Goal: Information Seeking & Learning: Find specific fact

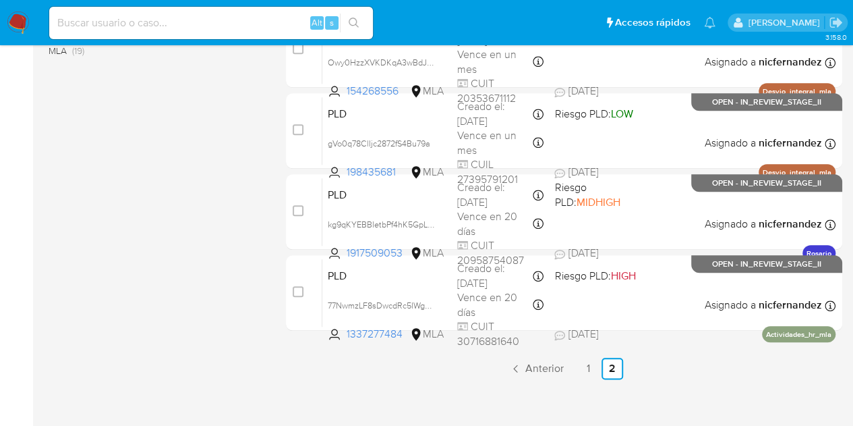
scroll to position [606, 0]
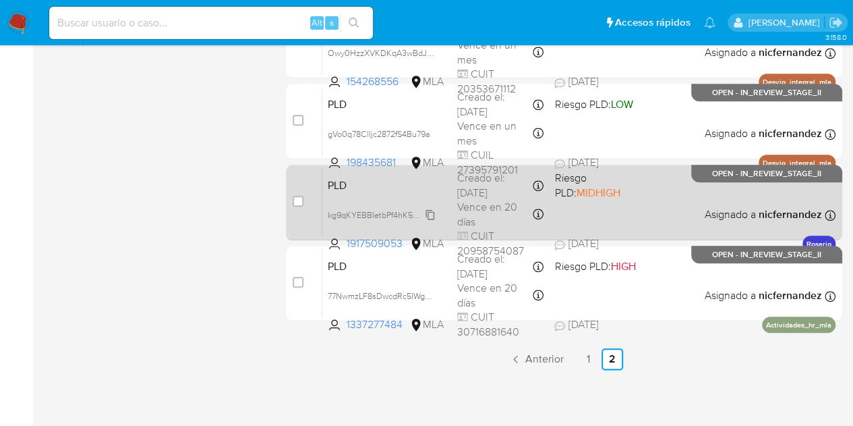
click at [430, 212] on span "kg9qKYEBBIetbPf4hK5GpLDZ" at bounding box center [383, 213] width 111 height 15
click at [430, 196] on div "PLD kg9qKYEBBIetbPf4hK5GpLDZ 1917509053 MLA Riesgo PLD: MIDHIGH Creado el: [DAT…" at bounding box center [578, 202] width 513 height 68
click at [402, 188] on span "PLD" at bounding box center [387, 184] width 119 height 18
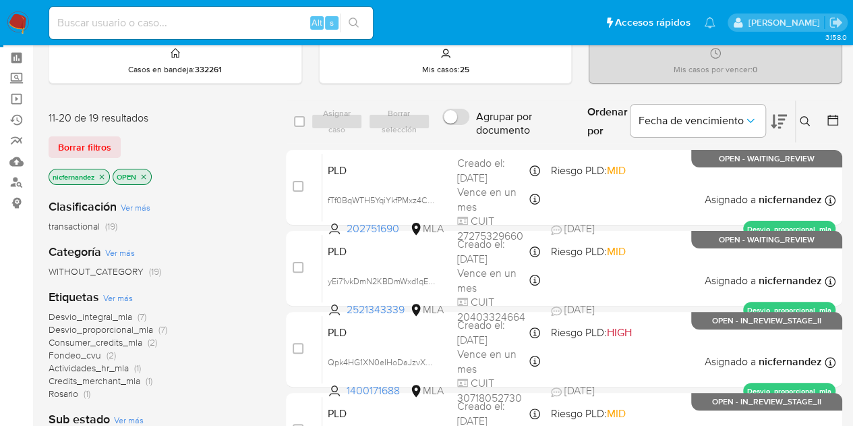
scroll to position [0, 0]
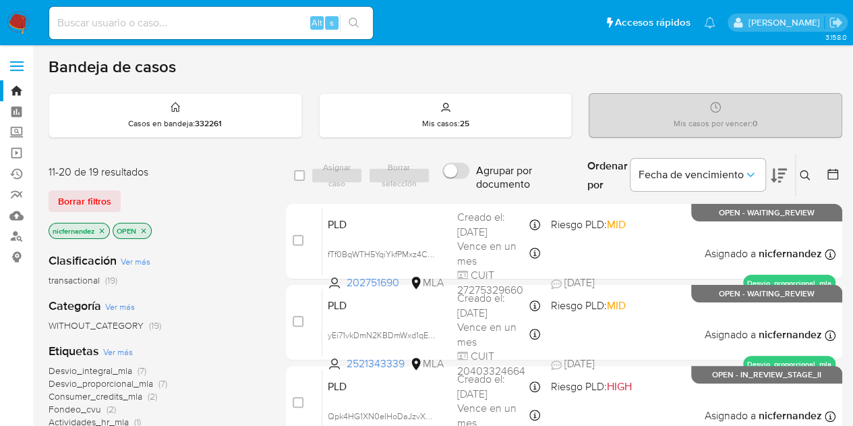
click at [152, 20] on input at bounding box center [211, 23] width 324 height 18
click at [84, 204] on span "Borrar filtros" at bounding box center [84, 201] width 53 height 19
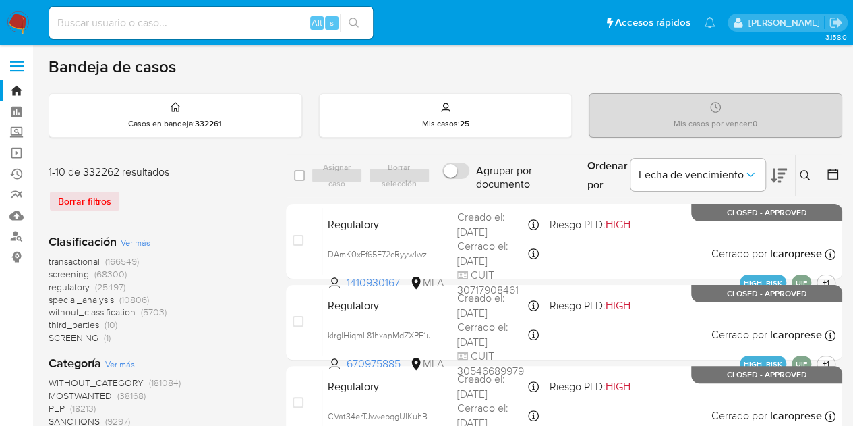
click at [149, 26] on input at bounding box center [211, 23] width 324 height 18
paste input "kg9qKYEBBIetbPf4hK5GpLDZ"
type input "kg9qKYEBBIetbPf4hK5GpLDZ"
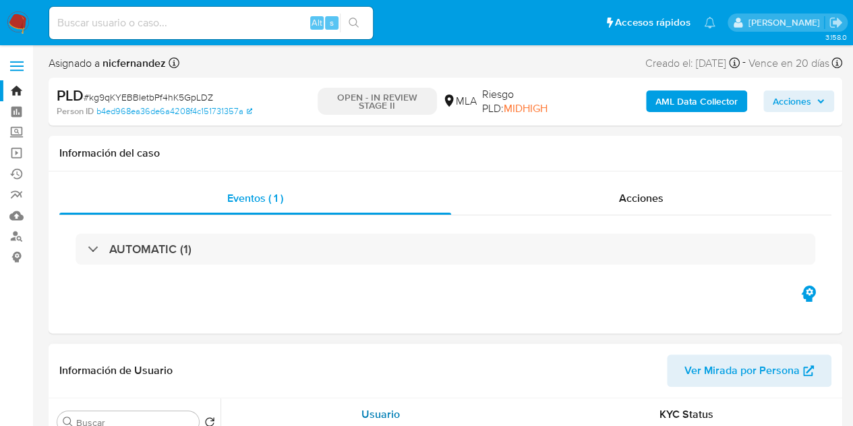
select select "10"
click at [162, 16] on input at bounding box center [211, 23] width 324 height 18
paste input "XZzqzHNmje8iWJhI9YjUKb0F"
type input "XZzqzHNmje8iWJhI9YjUKb0F"
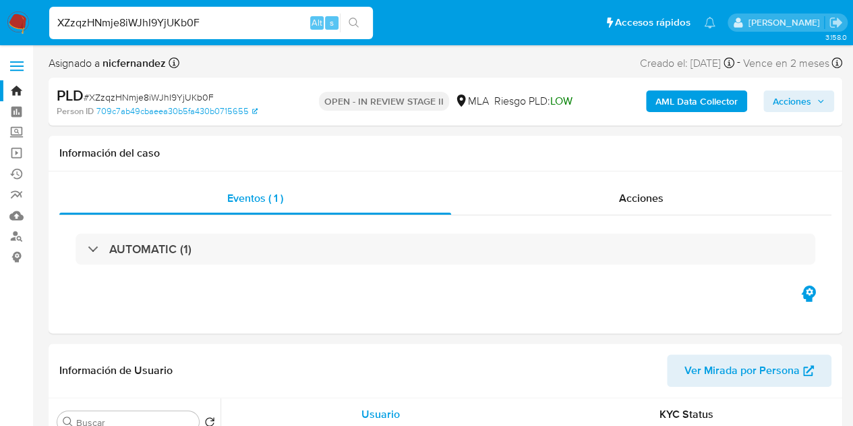
select select "10"
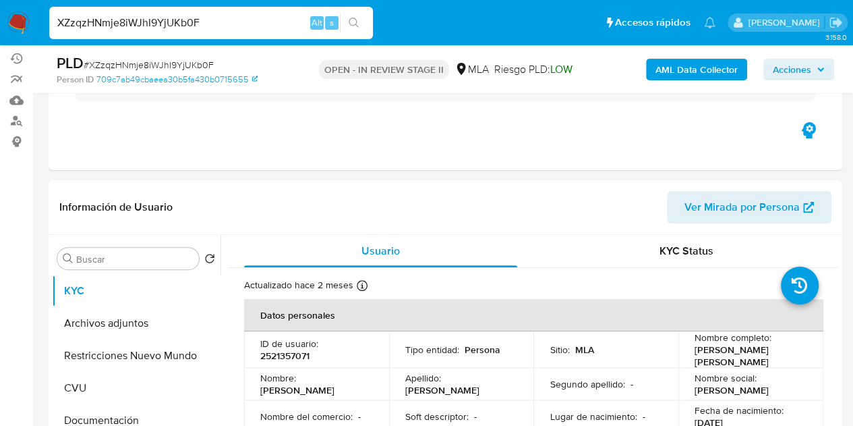
scroll to position [164, 0]
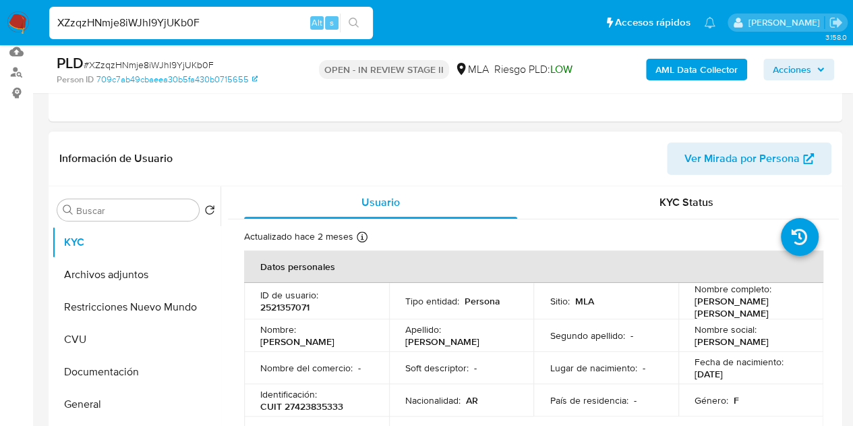
click at [759, 154] on span "Ver Mirada por Persona" at bounding box center [741, 158] width 115 height 32
click at [289, 305] on p "2521357071" at bounding box center [284, 307] width 49 height 12
click at [289, 304] on p "2521357071" at bounding box center [284, 307] width 49 height 12
copy p "2521357071"
click at [703, 376] on p "[DATE]" at bounding box center [709, 374] width 28 height 12
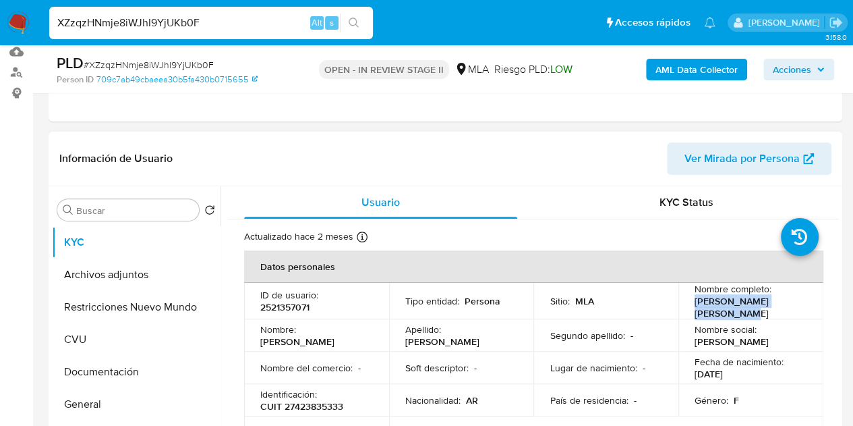
drag, startPoint x: 689, startPoint y: 303, endPoint x: 726, endPoint y: 315, distance: 38.4
click at [726, 315] on td "Nombre completo : [PERSON_NAME] [PERSON_NAME]" at bounding box center [750, 301] width 145 height 36
copy p "[PERSON_NAME] [PERSON_NAME]"
click at [313, 375] on td "Nombre del comercio : -" at bounding box center [316, 367] width 145 height 32
click at [303, 408] on p "CUIT 27423835333" at bounding box center [301, 406] width 83 height 12
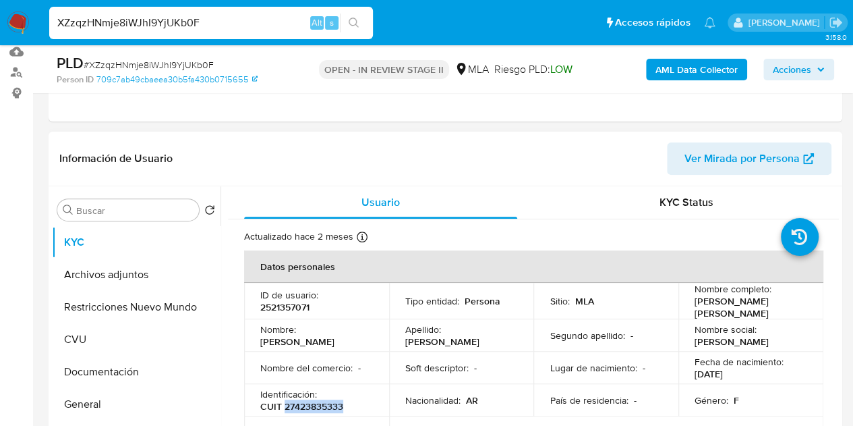
click at [303, 408] on p "CUIT 27423835333" at bounding box center [301, 406] width 83 height 12
copy p "27423835333"
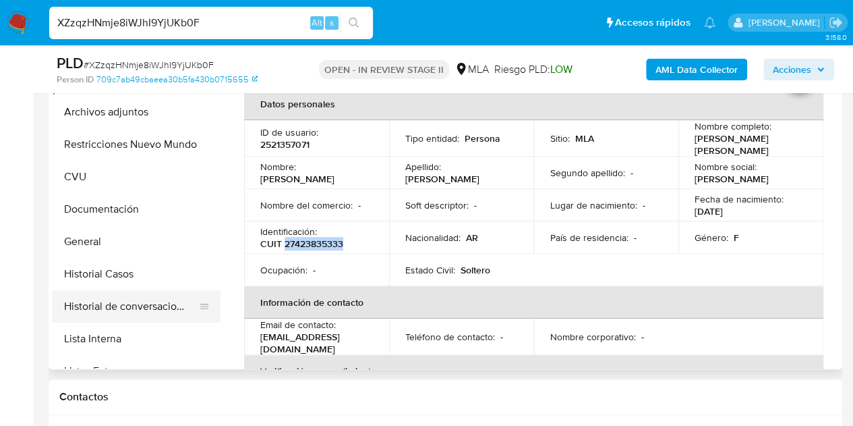
click at [115, 303] on button "Historial de conversaciones" at bounding box center [131, 306] width 158 height 32
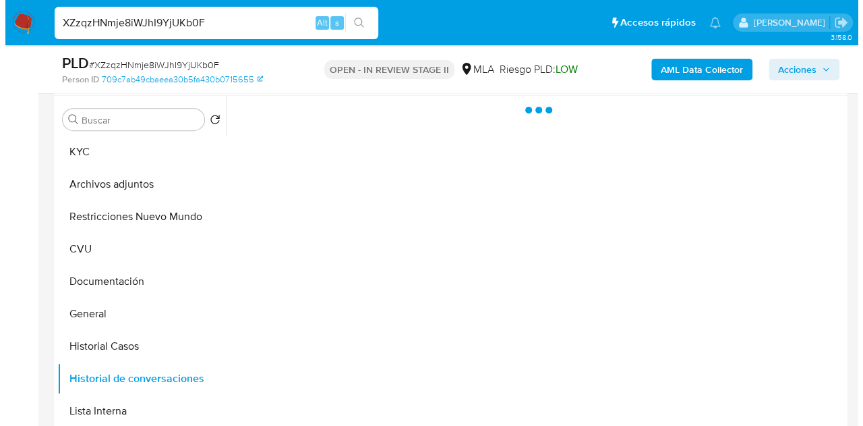
scroll to position [231, 0]
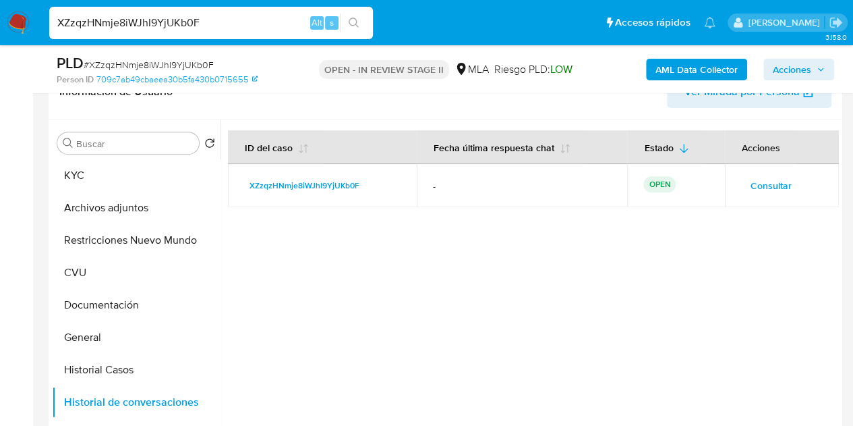
click at [770, 187] on span "Consultar" at bounding box center [771, 185] width 41 height 19
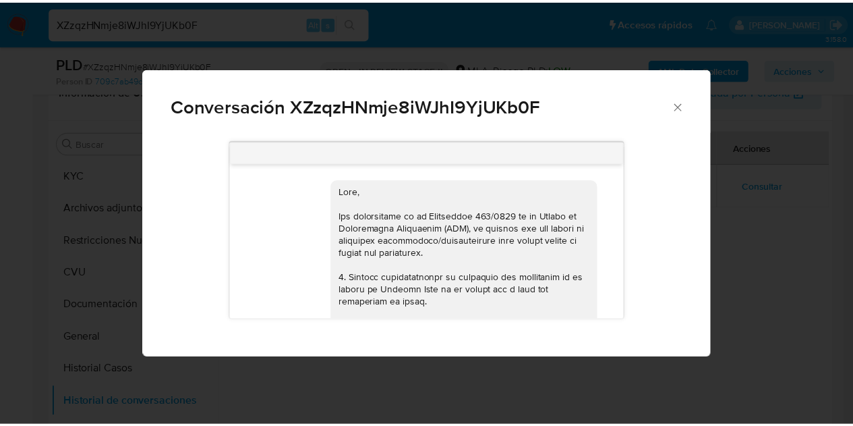
scroll to position [620, 0]
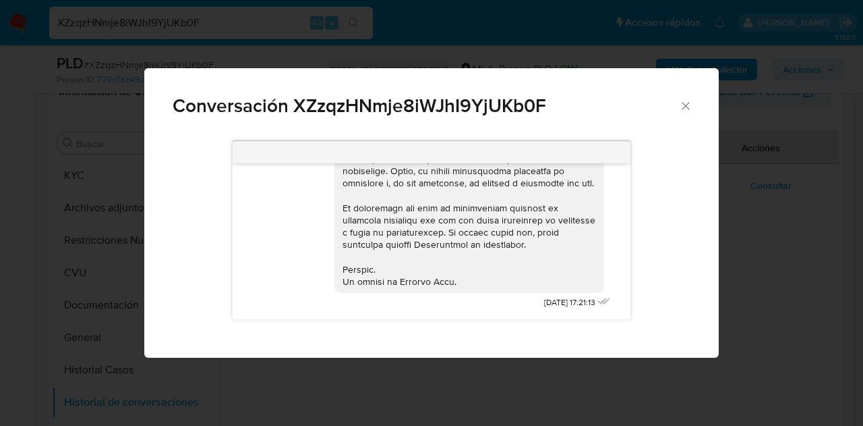
click at [688, 118] on div "Conversación XZzqzHNmje8iWJhI9YjUKb0F" at bounding box center [431, 100] width 575 height 64
click at [686, 111] on icon "Cerrar" at bounding box center [685, 105] width 13 height 13
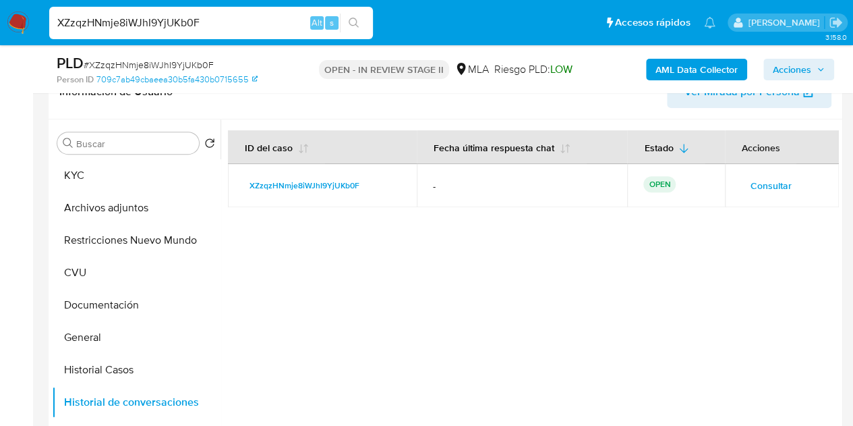
scroll to position [0, 0]
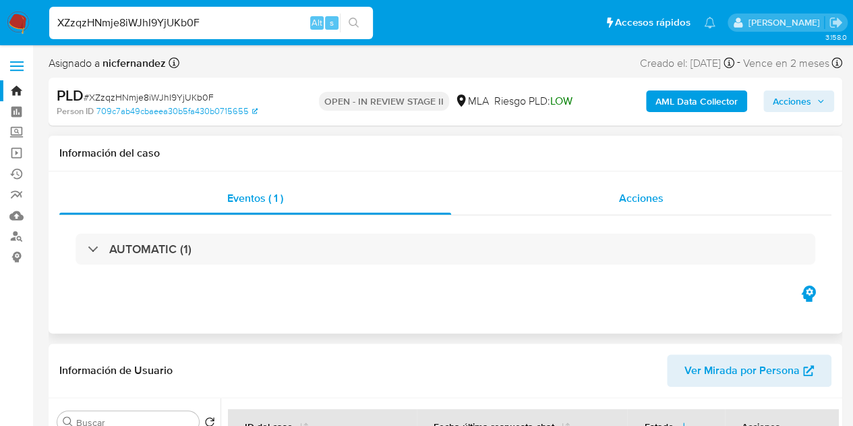
click at [678, 210] on div "Acciones" at bounding box center [641, 198] width 380 height 32
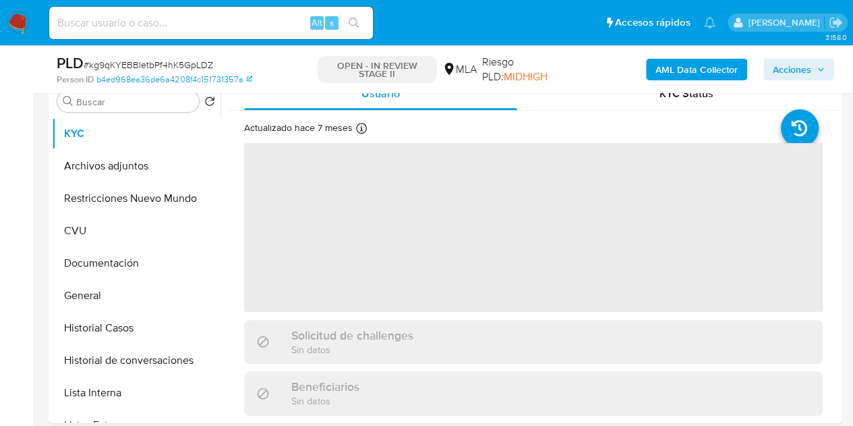
scroll to position [291, 0]
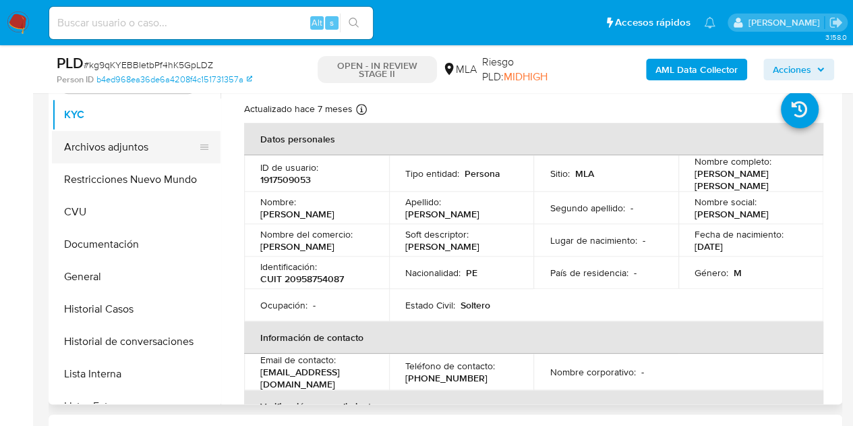
select select "10"
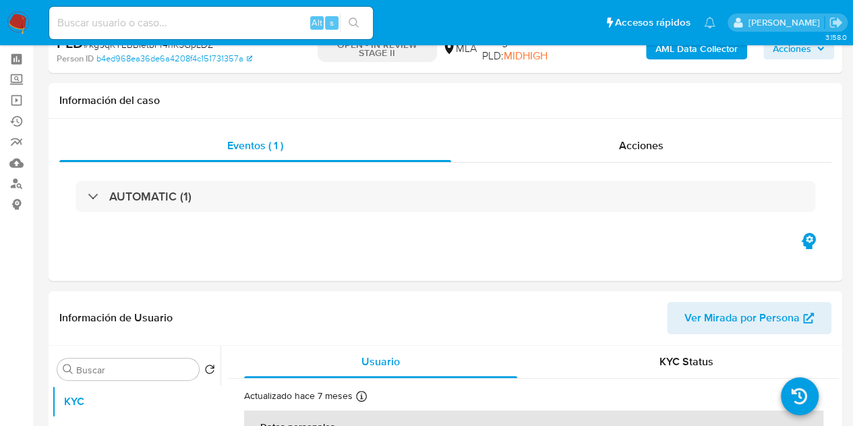
scroll to position [0, 0]
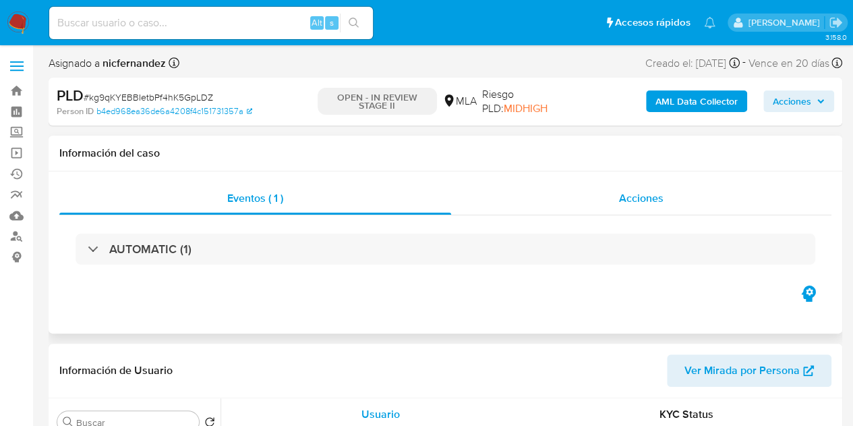
click at [589, 196] on div "Acciones" at bounding box center [641, 198] width 380 height 32
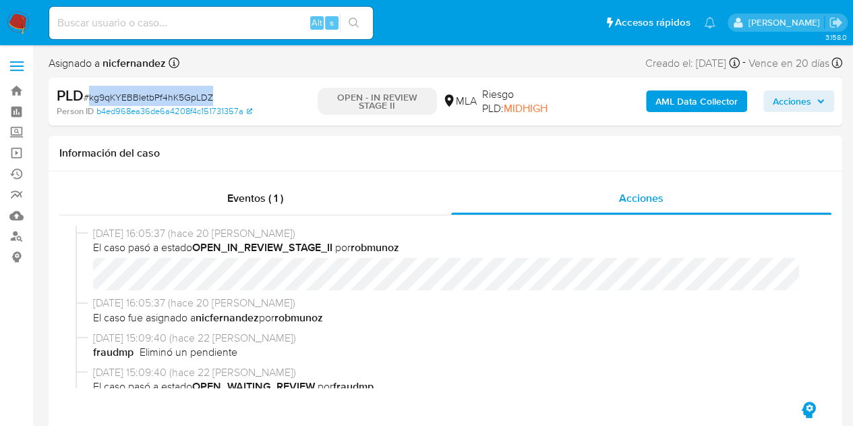
drag, startPoint x: 90, startPoint y: 98, endPoint x: 224, endPoint y: 98, distance: 134.2
click at [224, 98] on div "PLD # kg9qKYEBBIetbPf4hK5GpLDZ" at bounding box center [184, 96] width 254 height 20
copy span "kg9qKYEBBIetbPf4hK5GpLDZ"
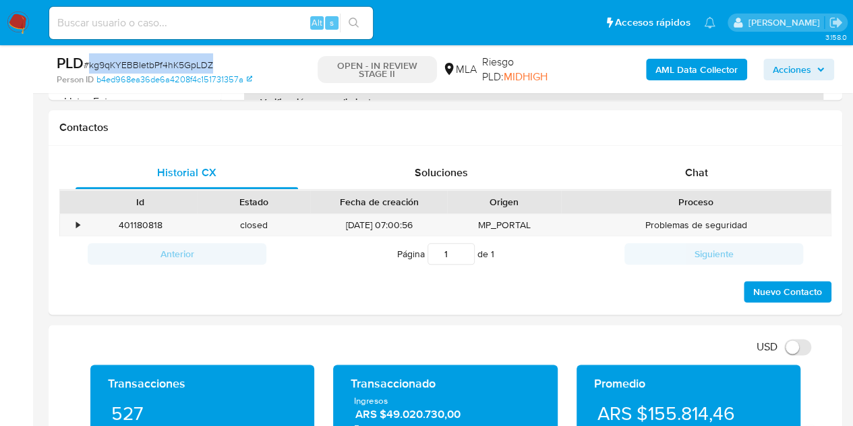
scroll to position [757, 0]
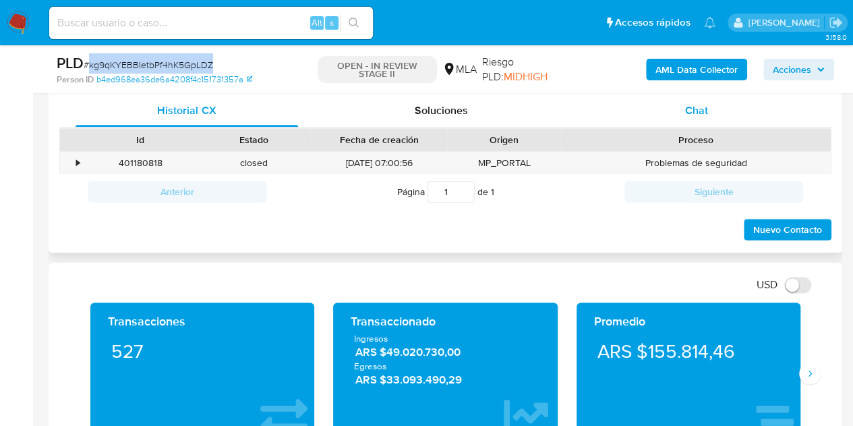
click at [727, 122] on div "Chat" at bounding box center [696, 110] width 223 height 32
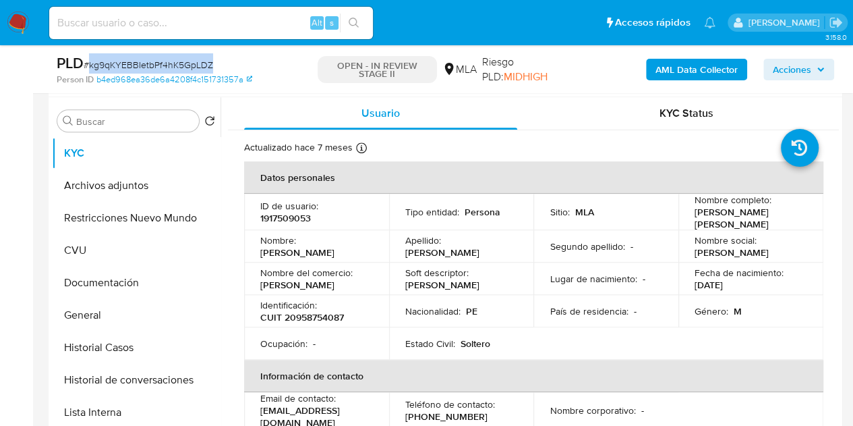
scroll to position [349, 0]
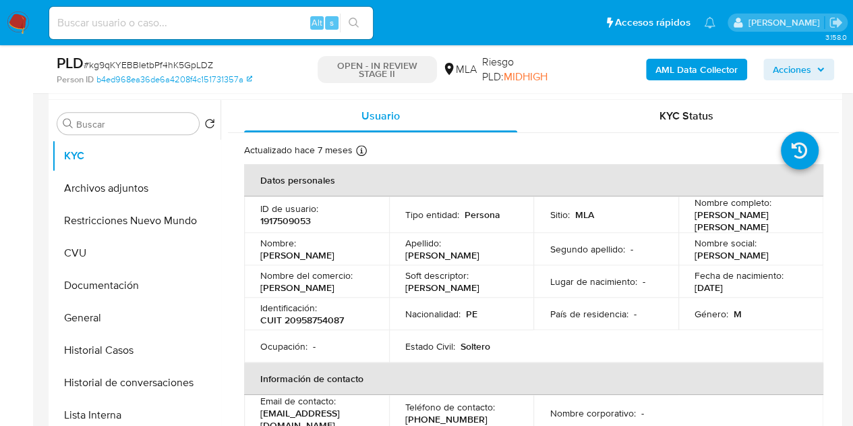
click at [554, 258] on td "Segundo apellido : -" at bounding box center [605, 249] width 145 height 32
click at [111, 342] on button "Historial Casos" at bounding box center [131, 350] width 158 height 32
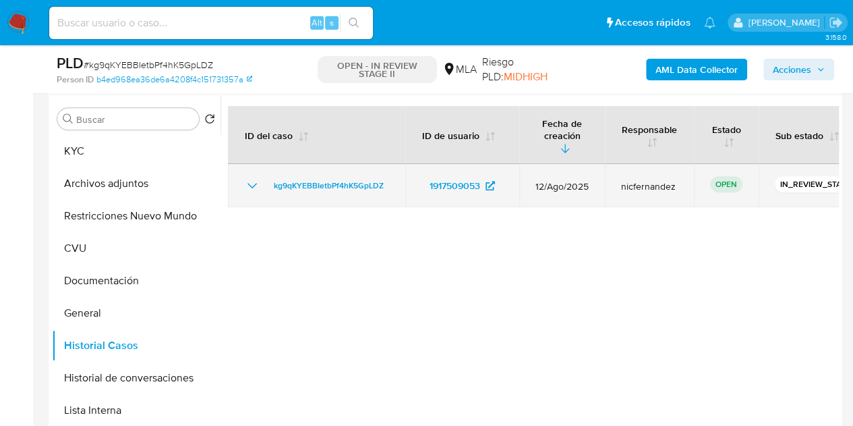
scroll to position [357, 0]
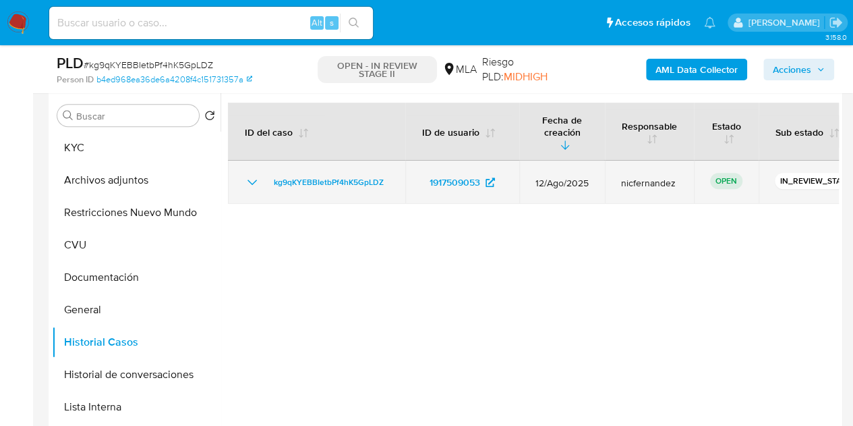
click at [244, 174] on icon "Mostrar/Ocultar" at bounding box center [252, 182] width 16 height 16
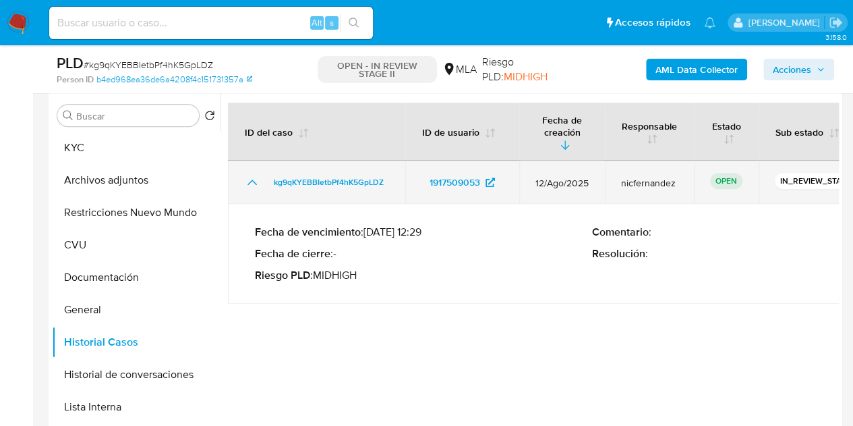
click at [244, 174] on icon "Mostrar/Ocultar" at bounding box center [252, 182] width 16 height 16
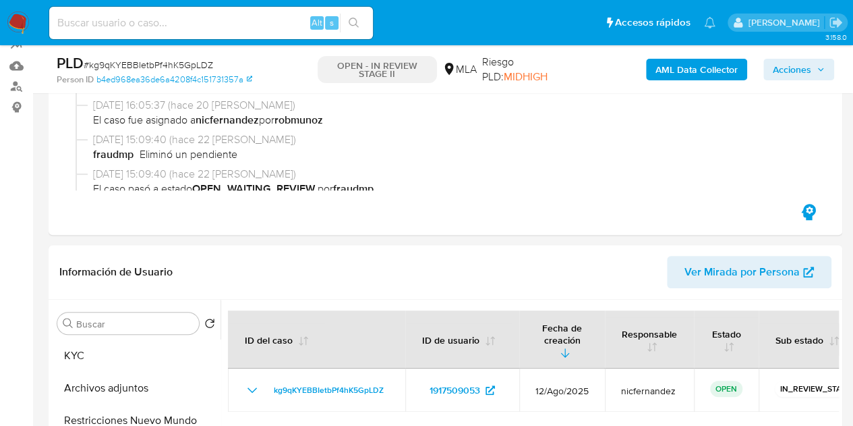
scroll to position [107, 0]
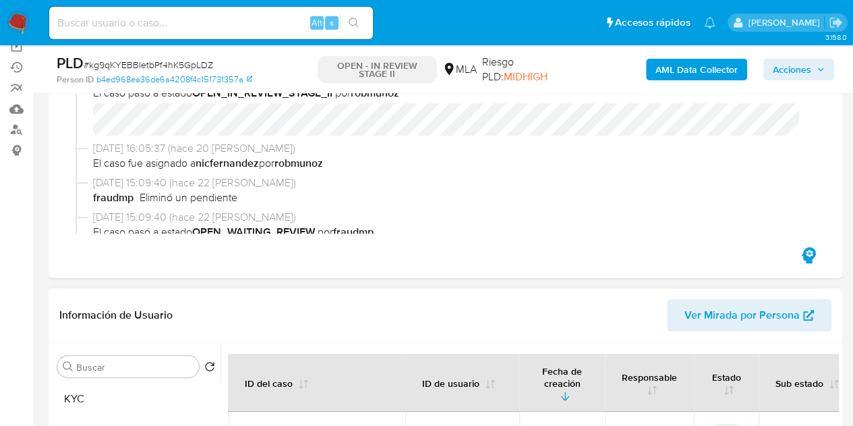
click at [740, 308] on span "Ver Mirada por Persona" at bounding box center [741, 315] width 115 height 32
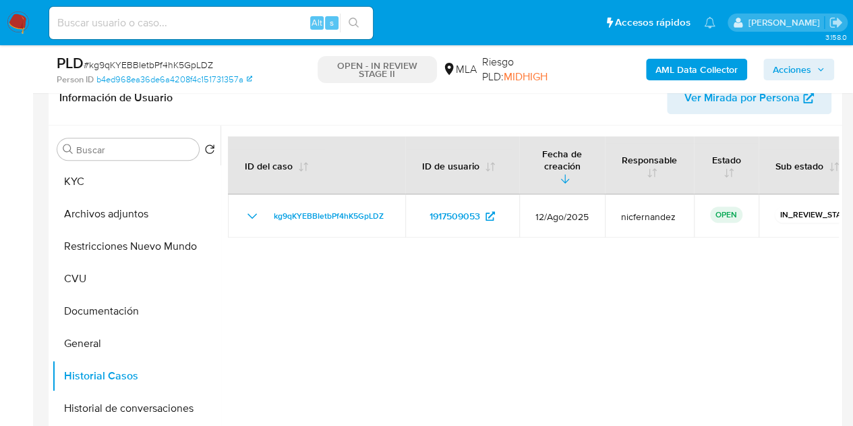
scroll to position [334, 0]
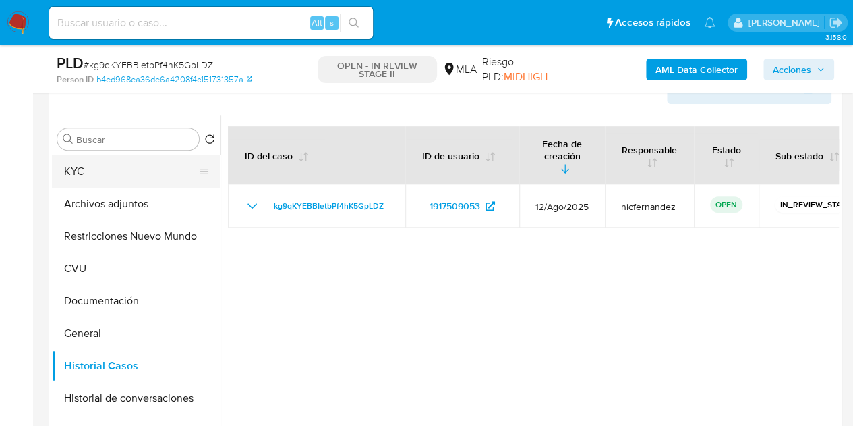
click at [68, 167] on button "KYC" at bounding box center [131, 171] width 158 height 32
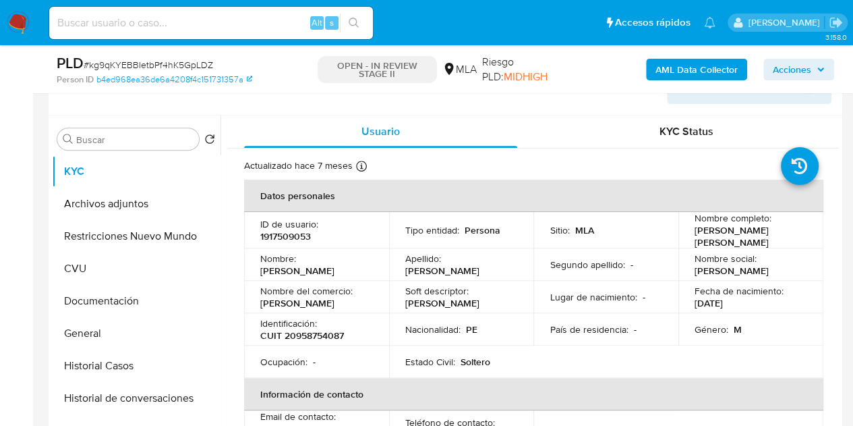
drag, startPoint x: 293, startPoint y: 293, endPoint x: 299, endPoint y: 283, distance: 12.7
click at [293, 293] on p "Nombre del comercio :" at bounding box center [306, 291] width 92 height 12
click at [282, 233] on p "1917509053" at bounding box center [285, 236] width 51 height 12
copy p "1917509053"
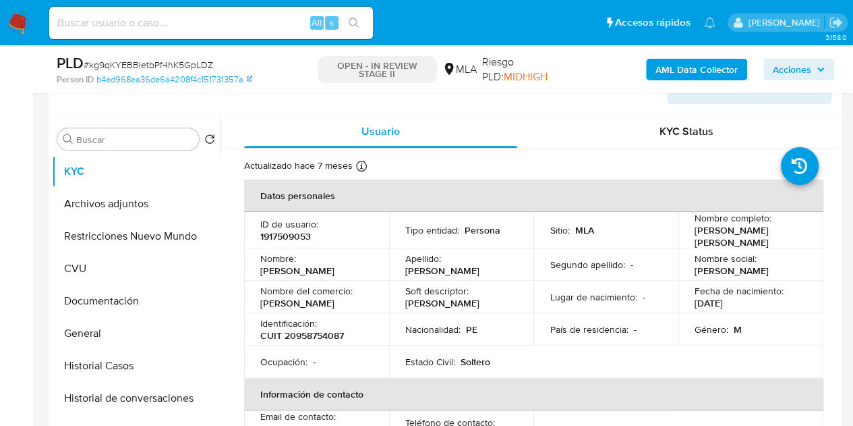
click at [328, 270] on p "[PERSON_NAME]" at bounding box center [297, 270] width 74 height 12
drag, startPoint x: 692, startPoint y: 231, endPoint x: 739, endPoint y: 239, distance: 48.0
click at [739, 239] on p "[PERSON_NAME]" at bounding box center [748, 236] width 107 height 24
copy p "[PERSON_NAME]"
click at [317, 336] on p "CUIT 20958754087" at bounding box center [302, 335] width 84 height 12
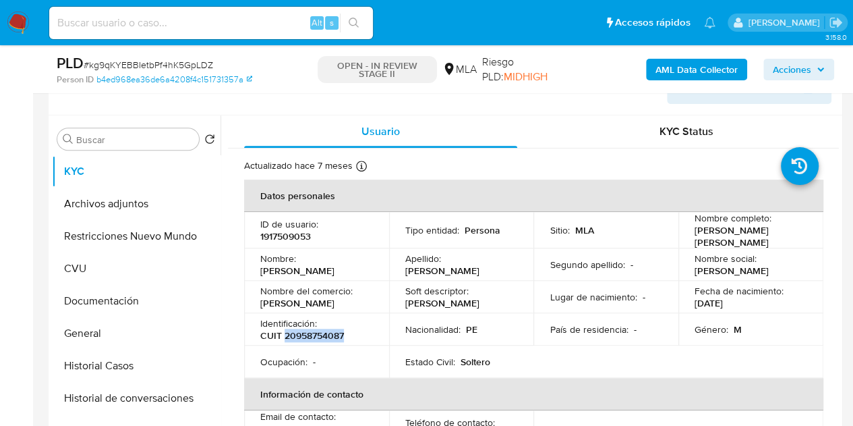
click at [317, 336] on p "CUIT 20958754087" at bounding box center [302, 335] width 84 height 12
copy p "20958754087"
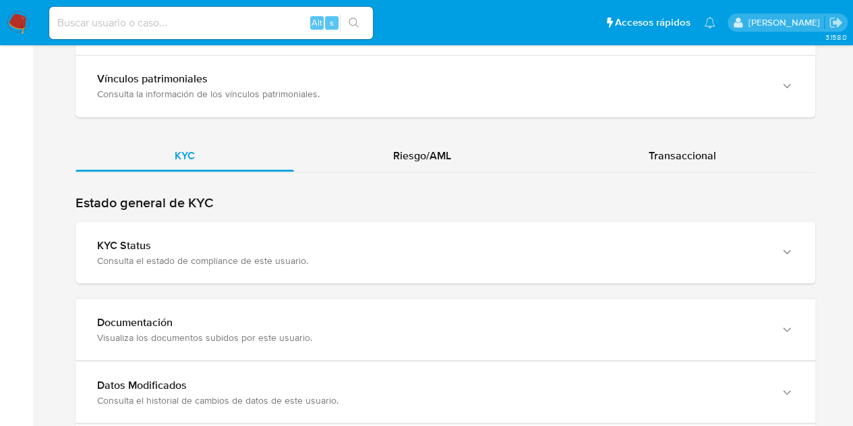
scroll to position [1236, 0]
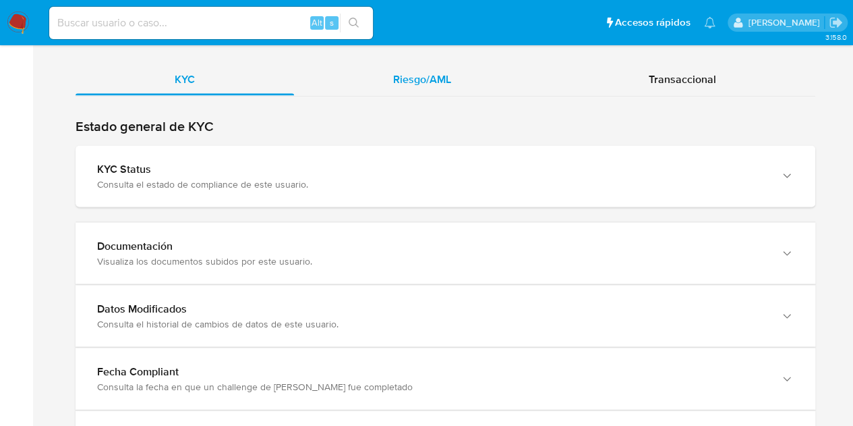
click at [410, 85] on div "Riesgo/AML" at bounding box center [422, 79] width 256 height 32
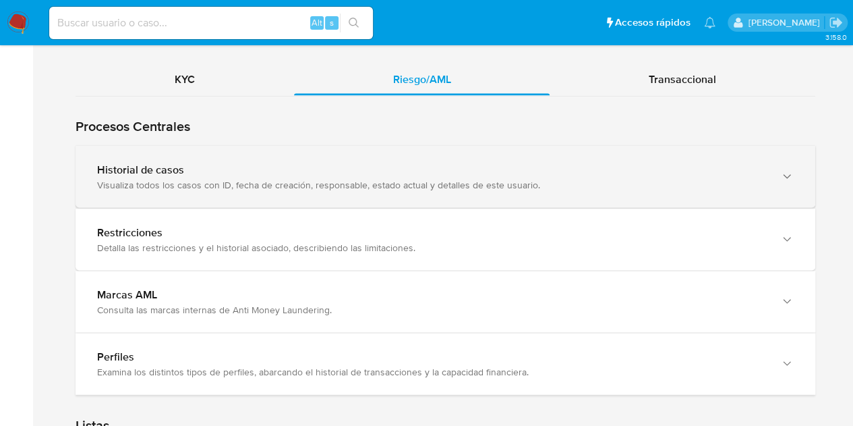
click at [276, 167] on div "Historial de casos" at bounding box center [432, 169] width 670 height 13
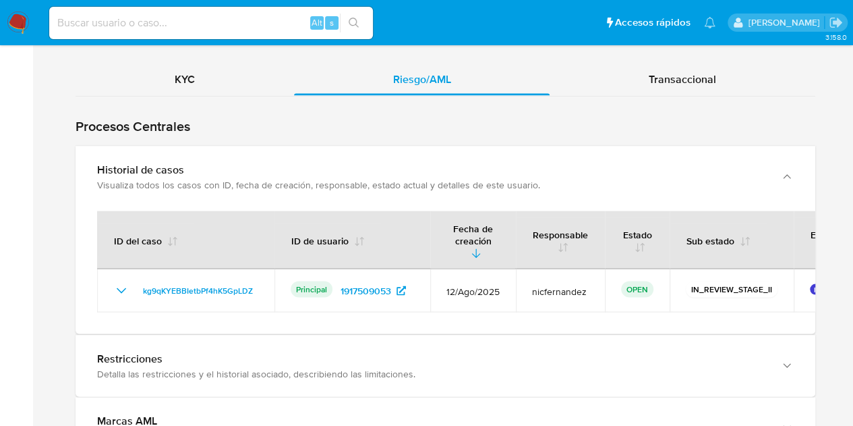
scroll to position [0, 50]
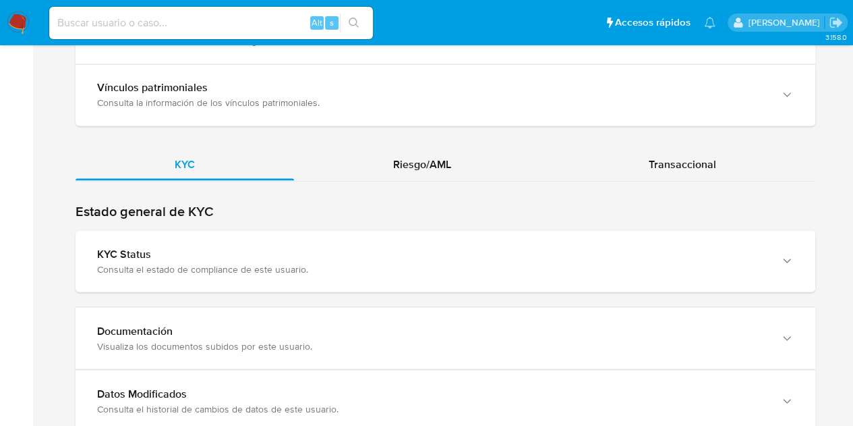
scroll to position [1179, 0]
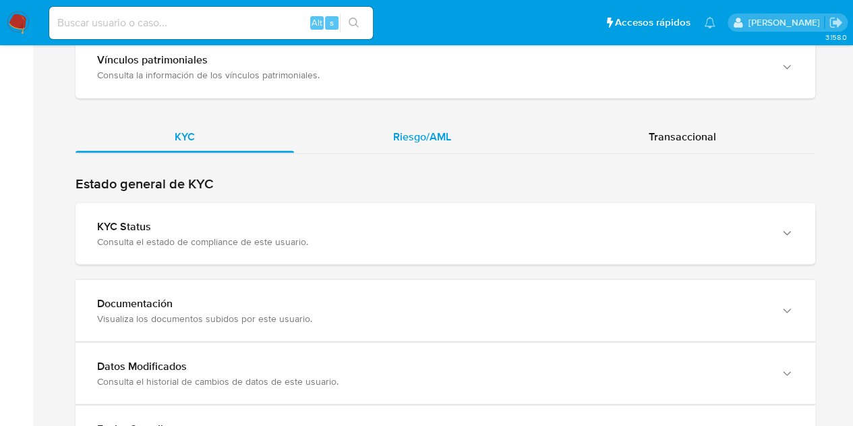
click at [419, 128] on span "Riesgo/AML" at bounding box center [422, 136] width 58 height 16
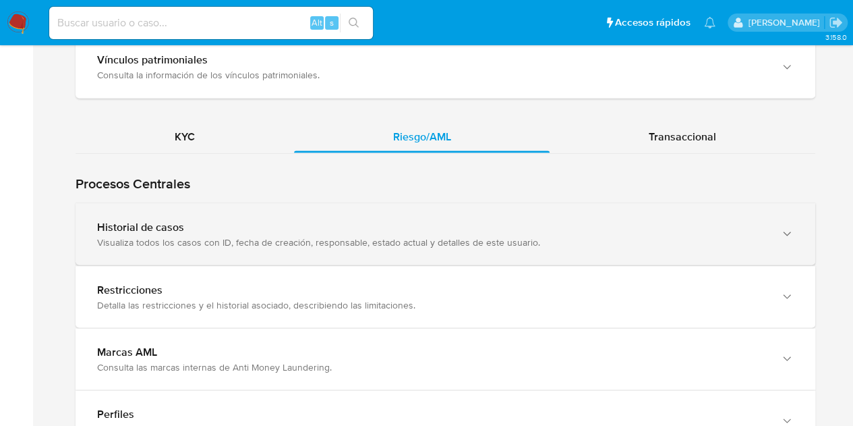
drag, startPoint x: 129, startPoint y: 233, endPoint x: 467, endPoint y: 238, distance: 337.2
click at [138, 235] on div "Visualiza todos los casos con ID, fecha de creación, responsable, estado actual…" at bounding box center [432, 241] width 670 height 12
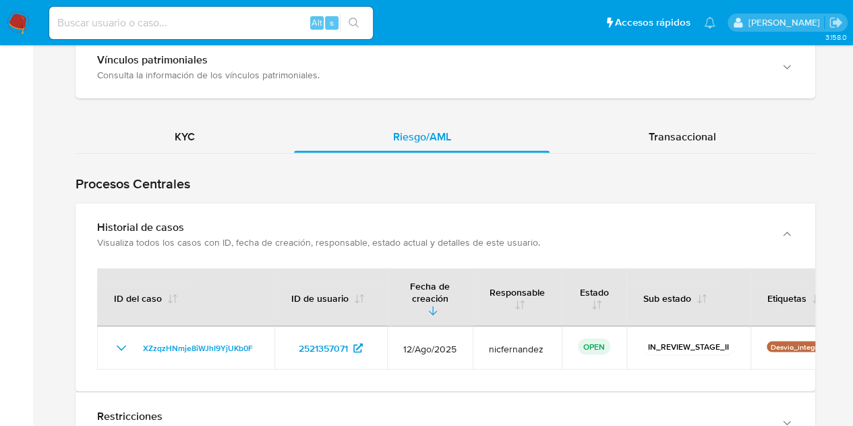
scroll to position [1266, 0]
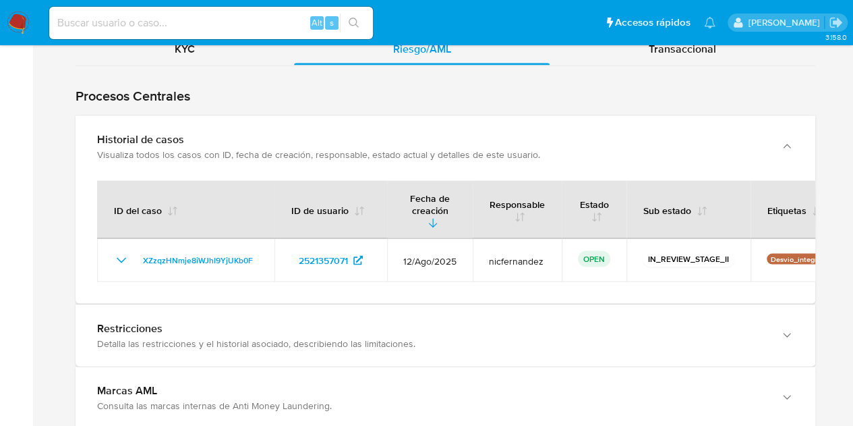
drag, startPoint x: 664, startPoint y: 284, endPoint x: 777, endPoint y: 296, distance: 113.9
click at [777, 296] on div "ID del caso ID de usuario Fecha de creación Responsable Estado Sub estado Etiqu…" at bounding box center [446, 240] width 740 height 126
